Goal: Task Accomplishment & Management: Use online tool/utility

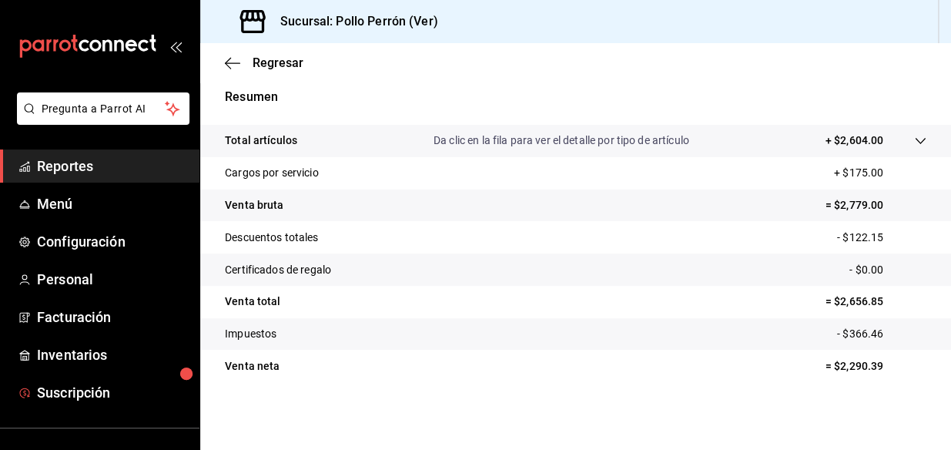
scroll to position [131, 0]
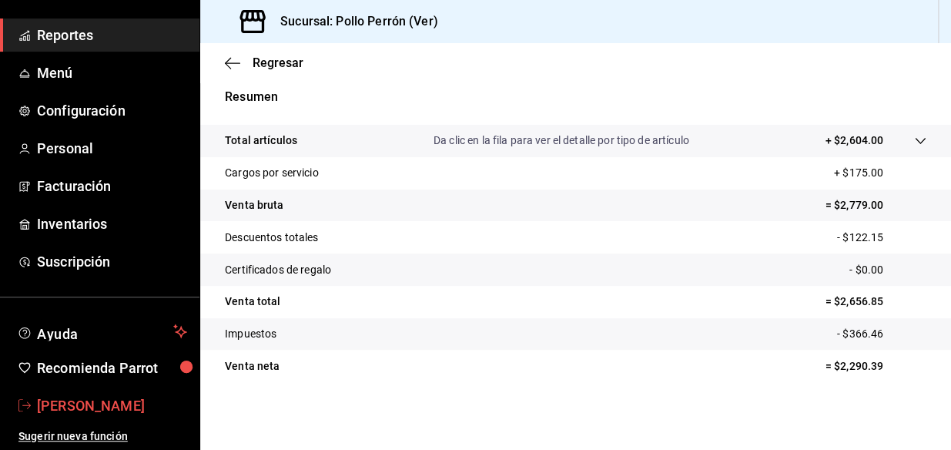
click at [97, 404] on span "[PERSON_NAME]" at bounding box center [112, 405] width 150 height 21
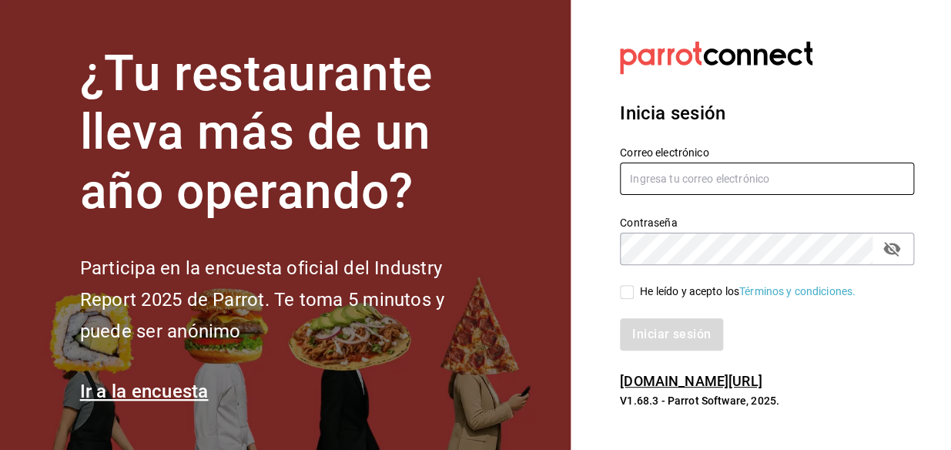
type input "[EMAIL_ADDRESS][DOMAIN_NAME]"
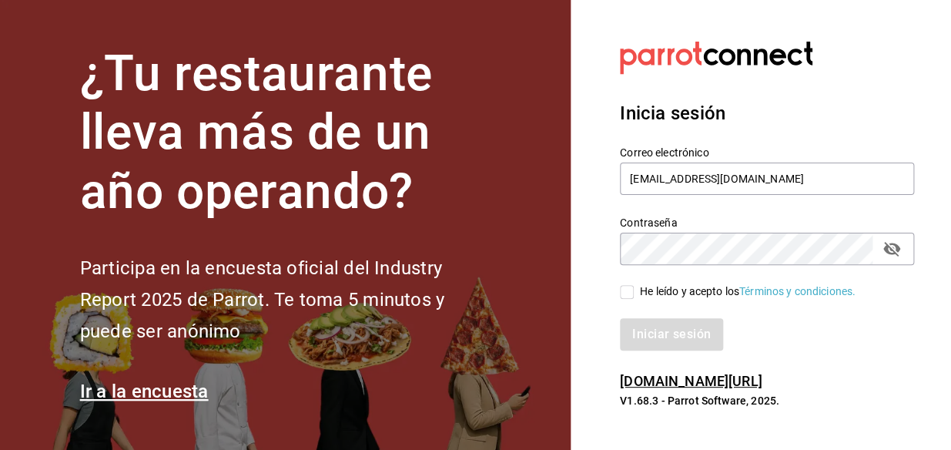
click at [647, 289] on div "He leído y acepto los Términos y condiciones." at bounding box center [748, 291] width 216 height 16
click at [634, 289] on input "He leído y acepto los Términos y condiciones." at bounding box center [627, 292] width 14 height 14
checkbox input "true"
click at [672, 346] on button "Iniciar sesión" at bounding box center [672, 334] width 105 height 32
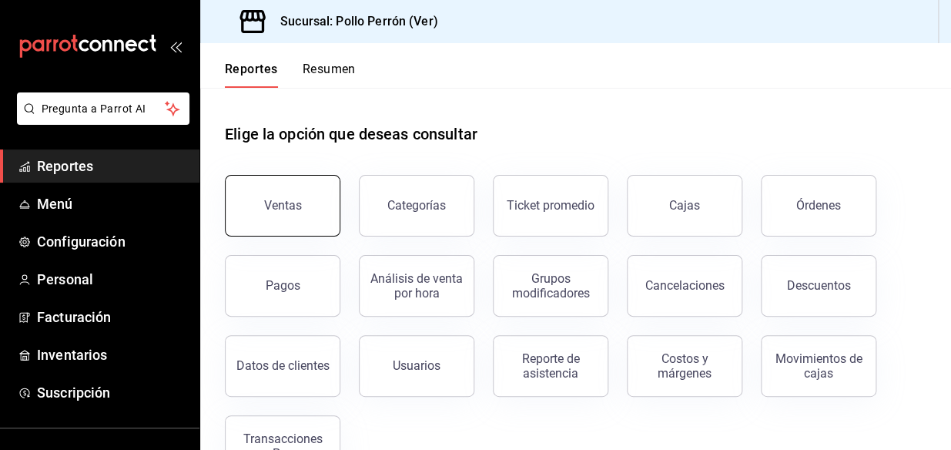
click at [284, 206] on div "Ventas" at bounding box center [283, 205] width 38 height 15
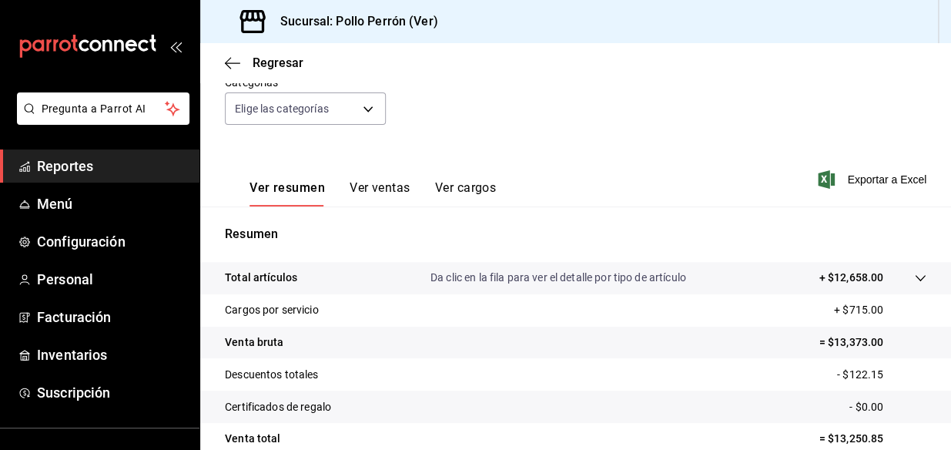
scroll to position [150, 0]
